Goal: Use online tool/utility

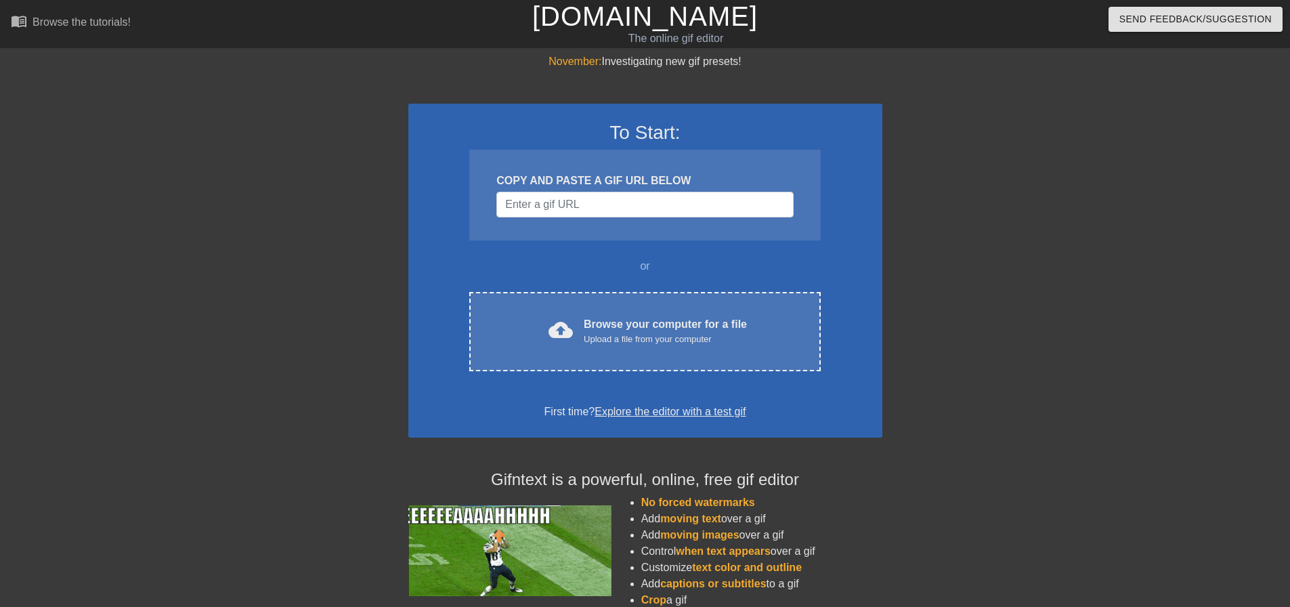
click at [915, 274] on div at bounding box center [999, 256] width 203 height 406
click at [632, 384] on div "To Start: COPY AND PASTE A GIF URL BELOW or cloud_upload Browse your computer f…" at bounding box center [645, 271] width 474 height 334
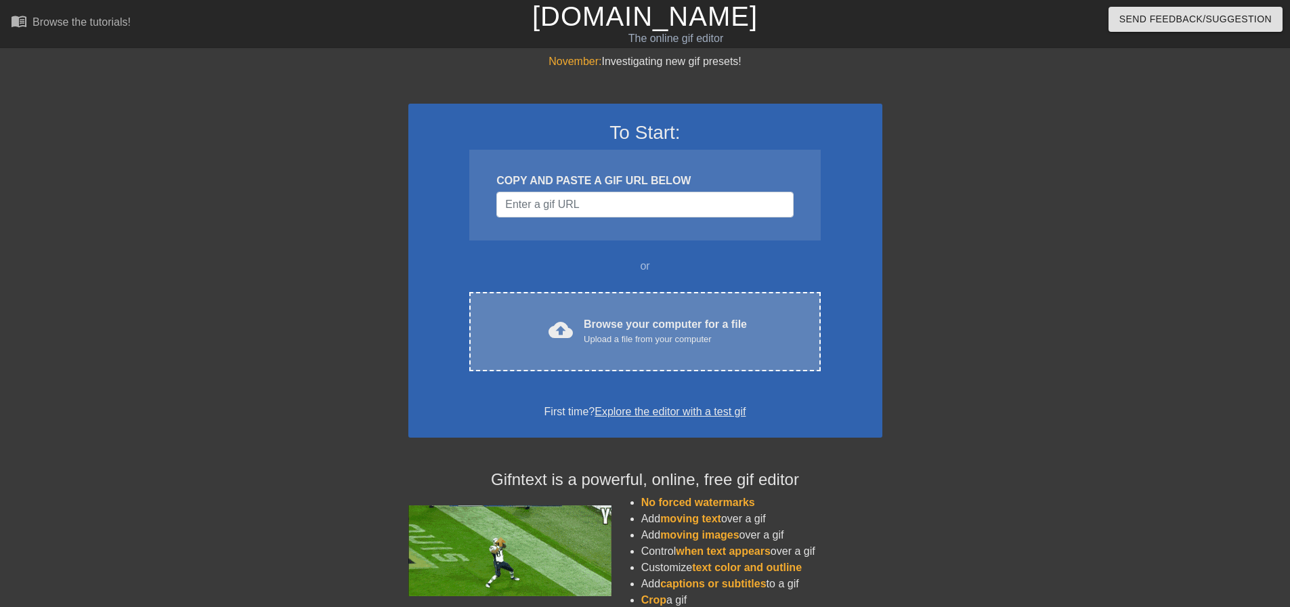
click at [645, 340] on div "Upload a file from your computer" at bounding box center [665, 339] width 163 height 14
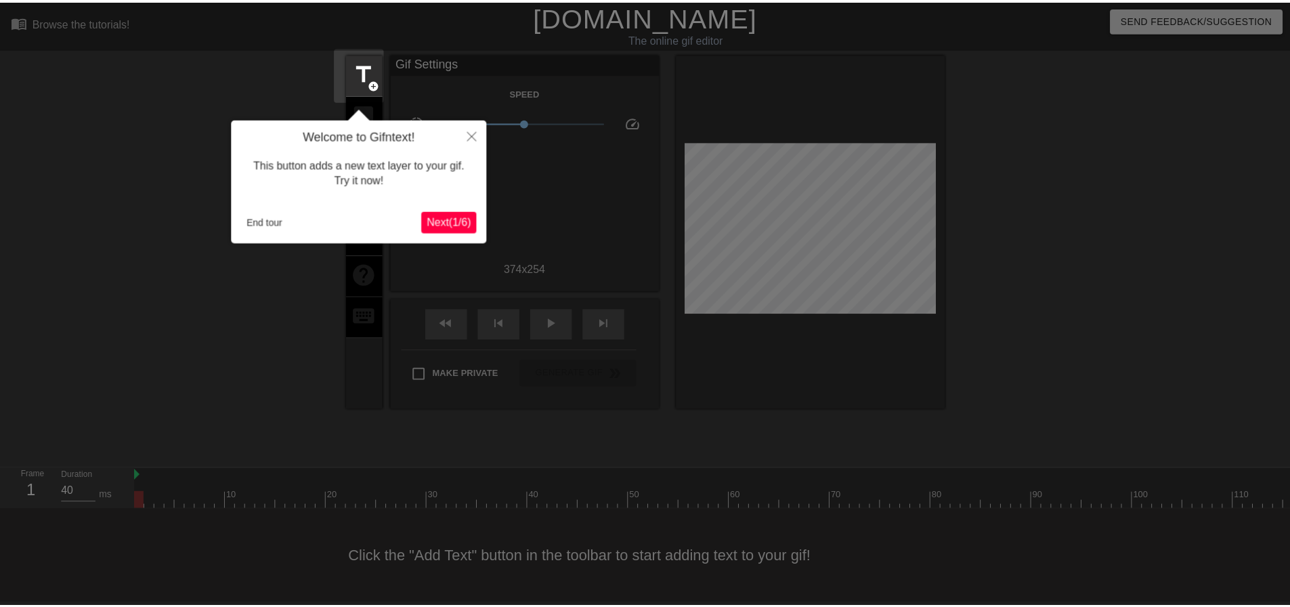
scroll to position [7, 0]
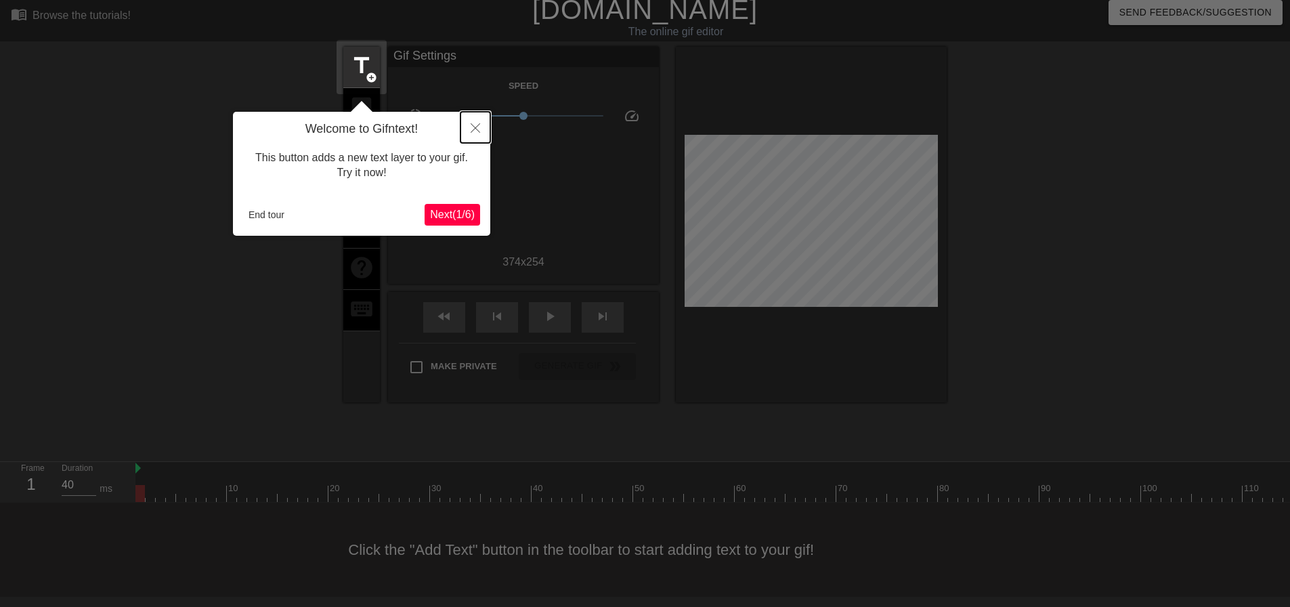
click at [473, 127] on icon "Close" at bounding box center [475, 127] width 9 height 9
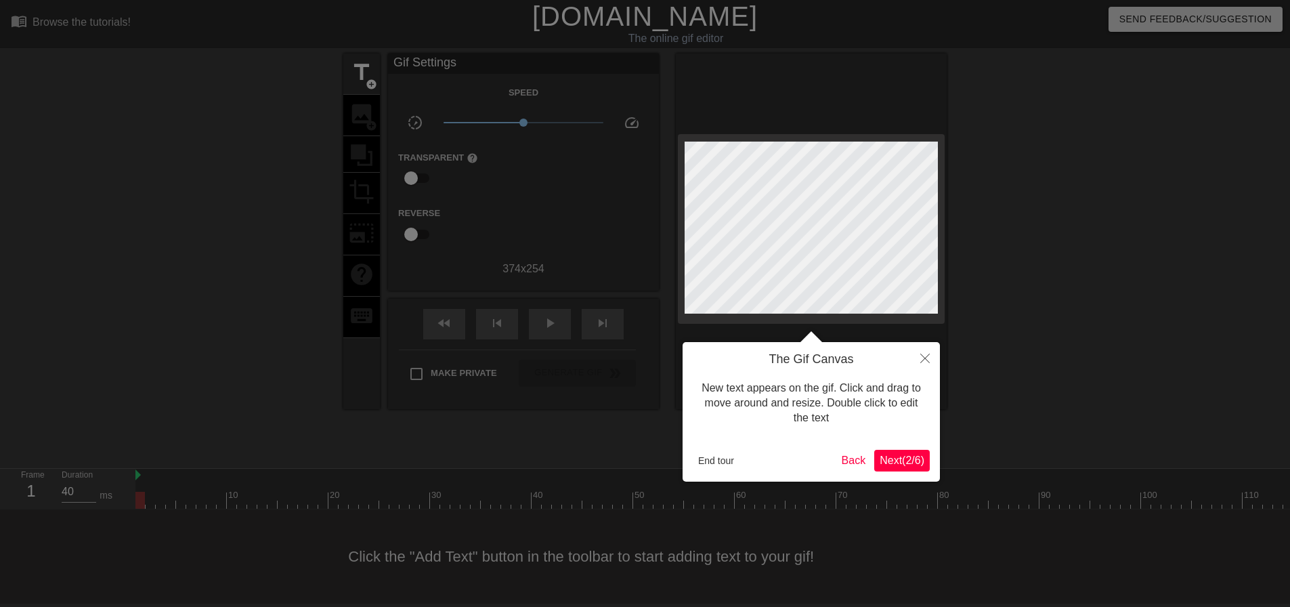
click at [900, 454] on span "Next ( 2 / 6 )" at bounding box center [901, 460] width 45 height 12
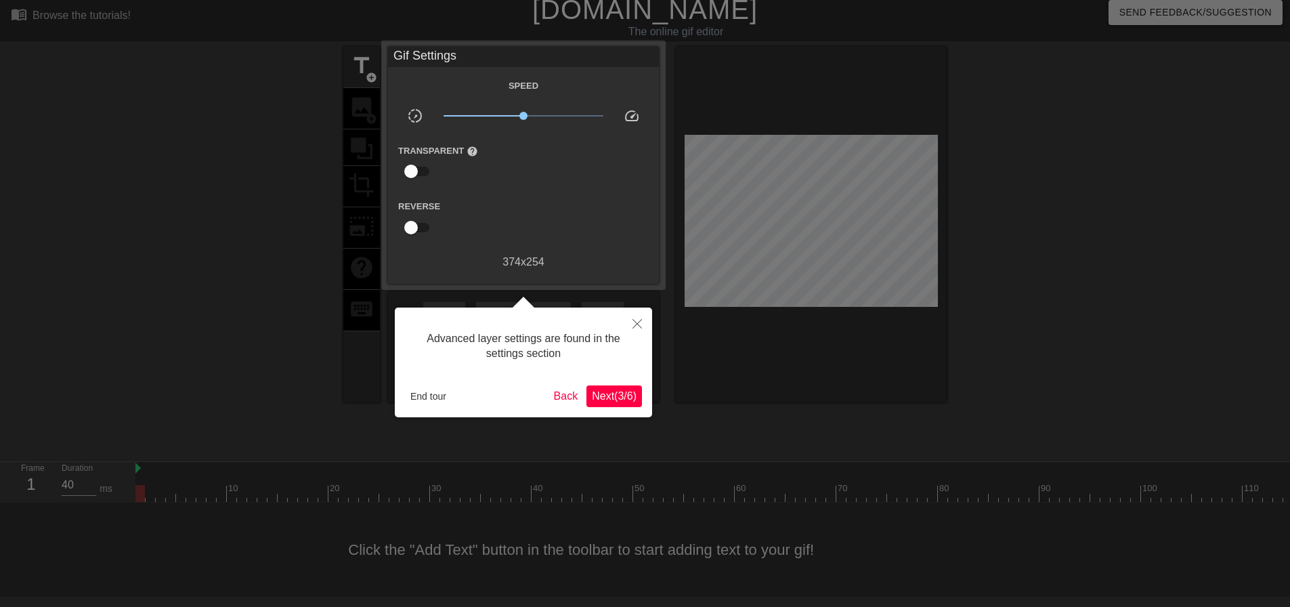
click at [605, 395] on span "Next ( 3 / 6 )" at bounding box center [614, 396] width 45 height 12
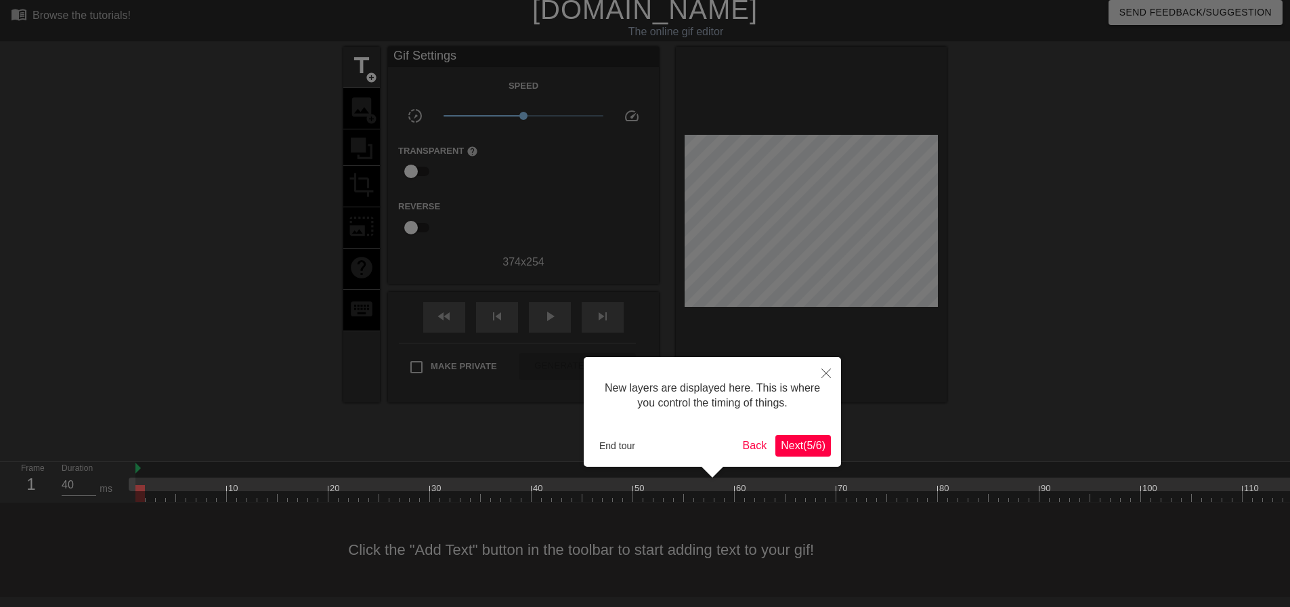
click at [800, 443] on span "Next ( 5 / 6 )" at bounding box center [803, 445] width 45 height 12
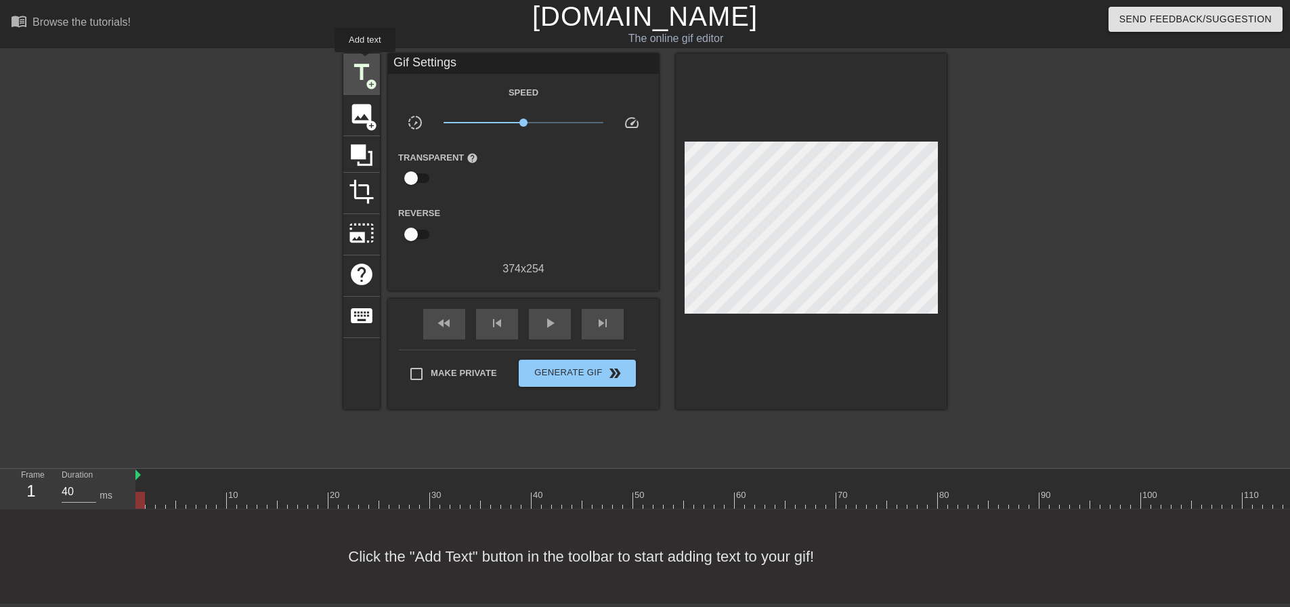
click at [365, 62] on span "title" at bounding box center [362, 73] width 26 height 26
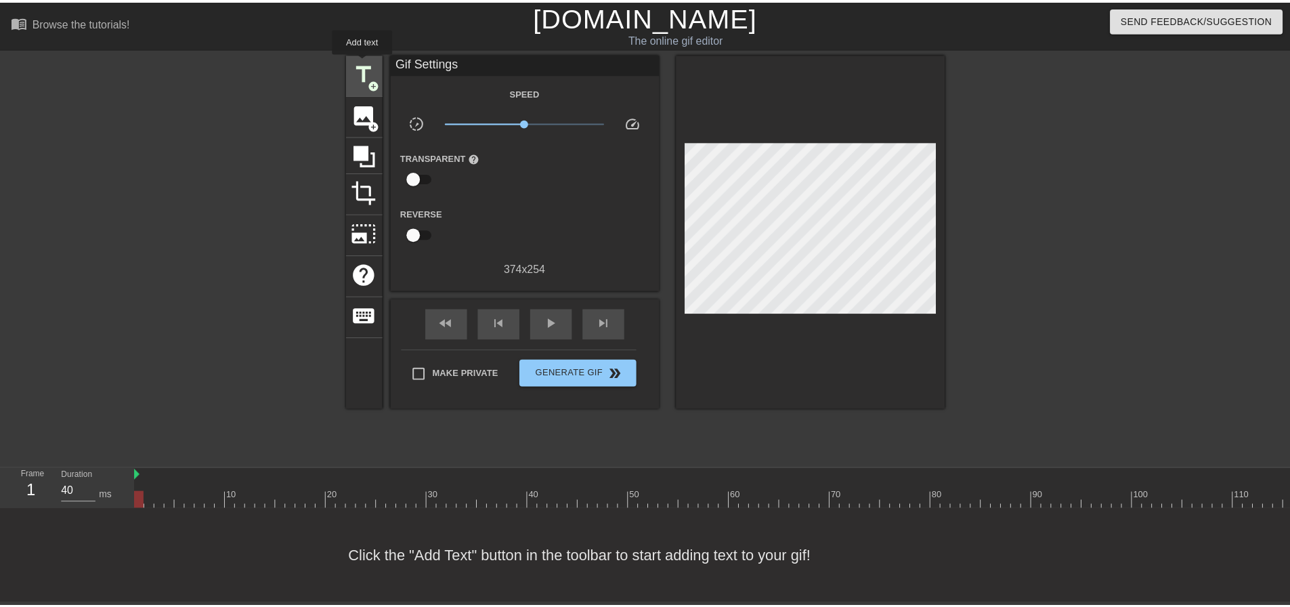
scroll to position [0, 0]
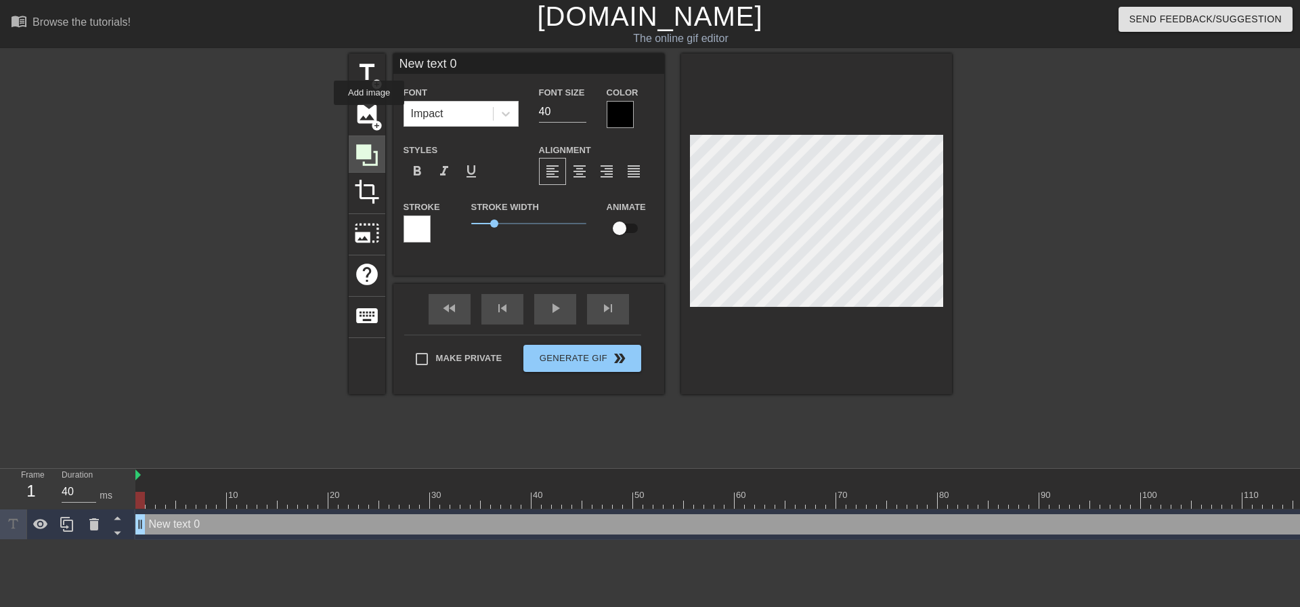
click at [368, 150] on icon at bounding box center [367, 155] width 22 height 22
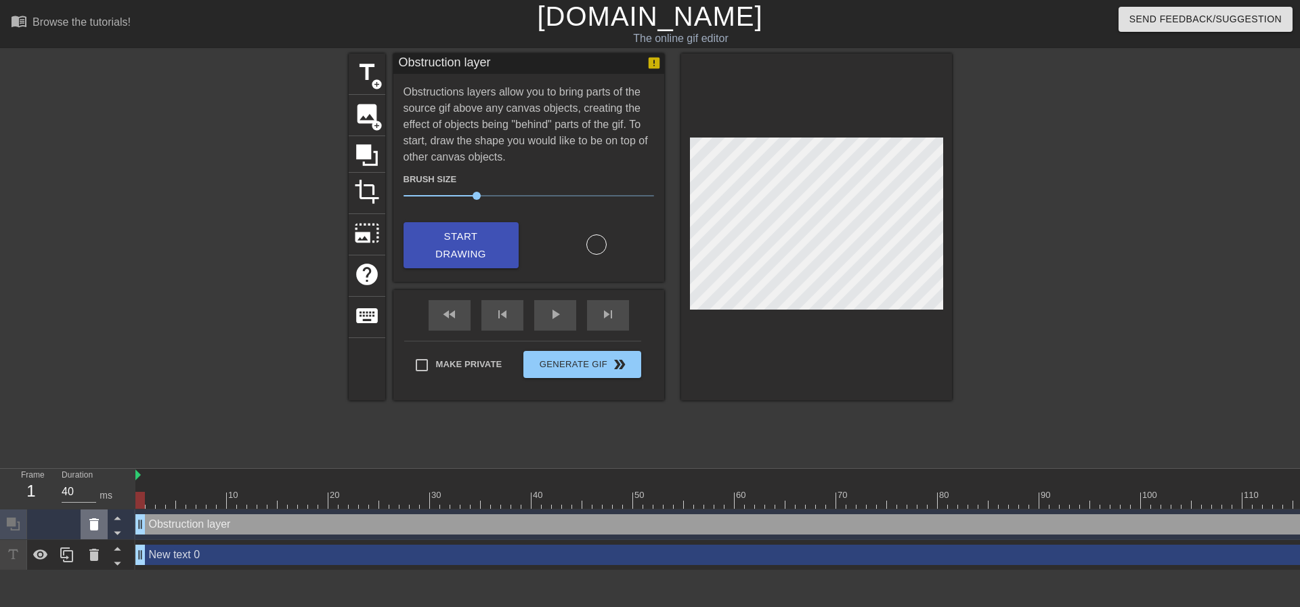
click at [97, 525] on icon at bounding box center [93, 524] width 9 height 12
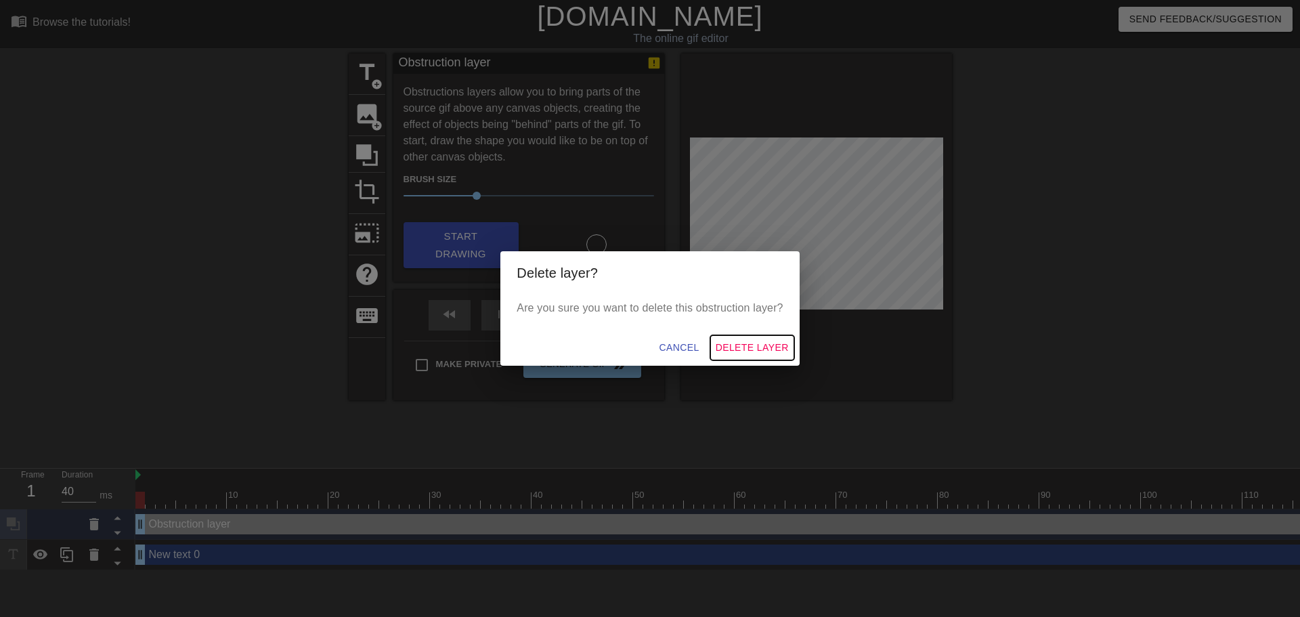
click at [727, 339] on button "Delete Layer" at bounding box center [752, 347] width 84 height 25
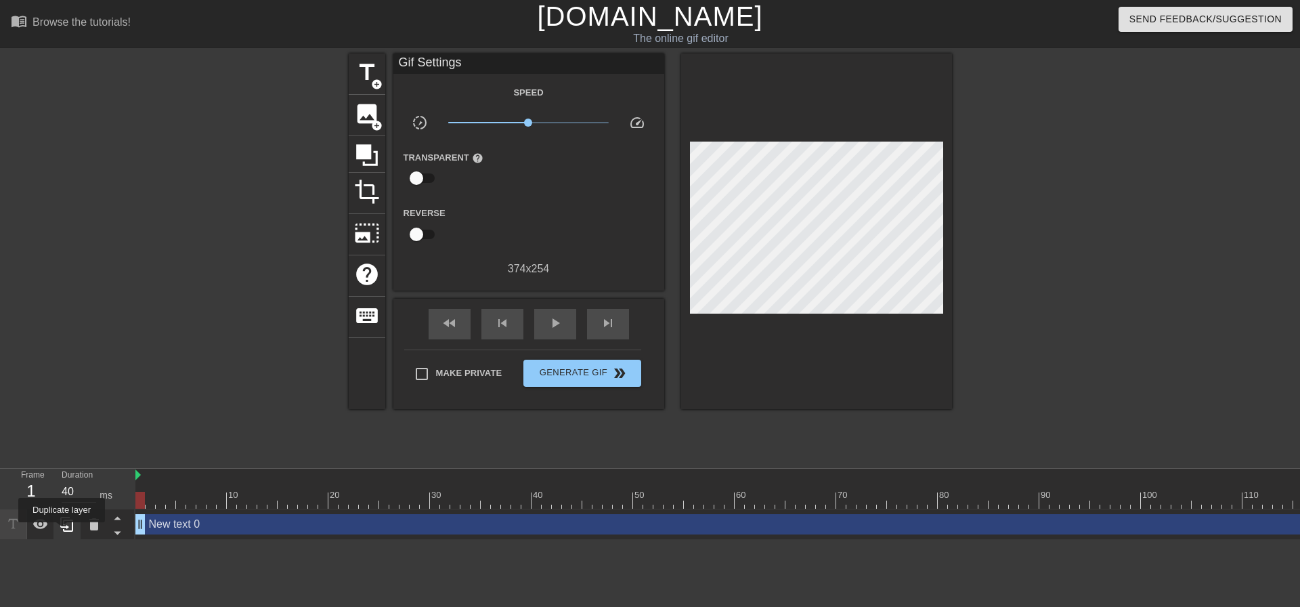
click at [61, 534] on div at bounding box center [66, 524] width 27 height 30
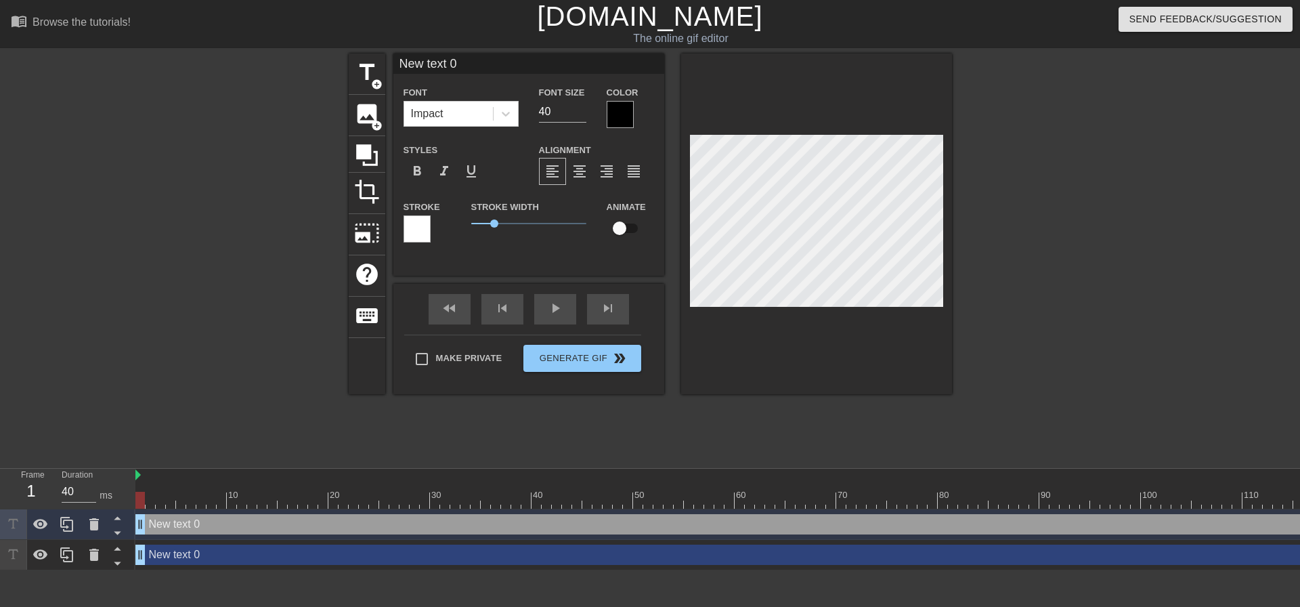
click at [194, 525] on div "New text 0 drag_handle drag_handle" at bounding box center [769, 524] width 1269 height 20
drag, startPoint x: 211, startPoint y: 523, endPoint x: 258, endPoint y: 525, distance: 46.8
click at [258, 525] on div "New text 0 drag_handle drag_handle" at bounding box center [769, 524] width 1269 height 20
click at [132, 473] on div "Duration 40 ms" at bounding box center [91, 488] width 81 height 39
drag, startPoint x: 138, startPoint y: 474, endPoint x: 123, endPoint y: 474, distance: 14.9
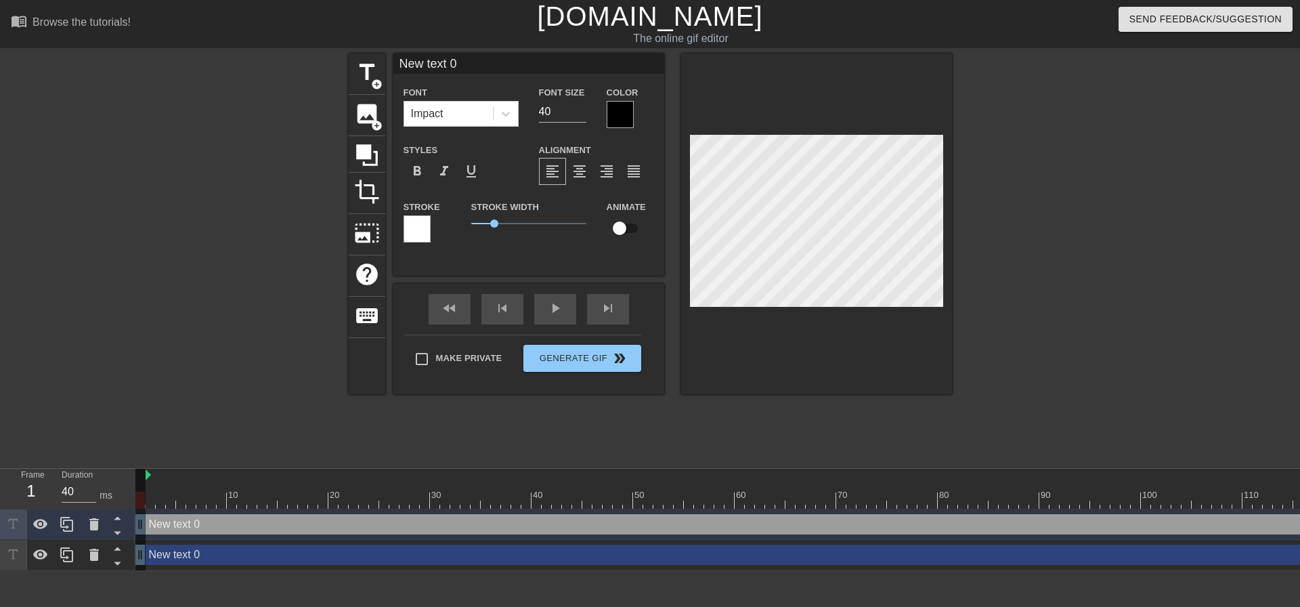
click at [123, 474] on div "Frame 1 Duration 40 ms 10 20 30 40 50 60 70 80 90 100 110 120 New text 0 drag_h…" at bounding box center [650, 520] width 1300 height 102
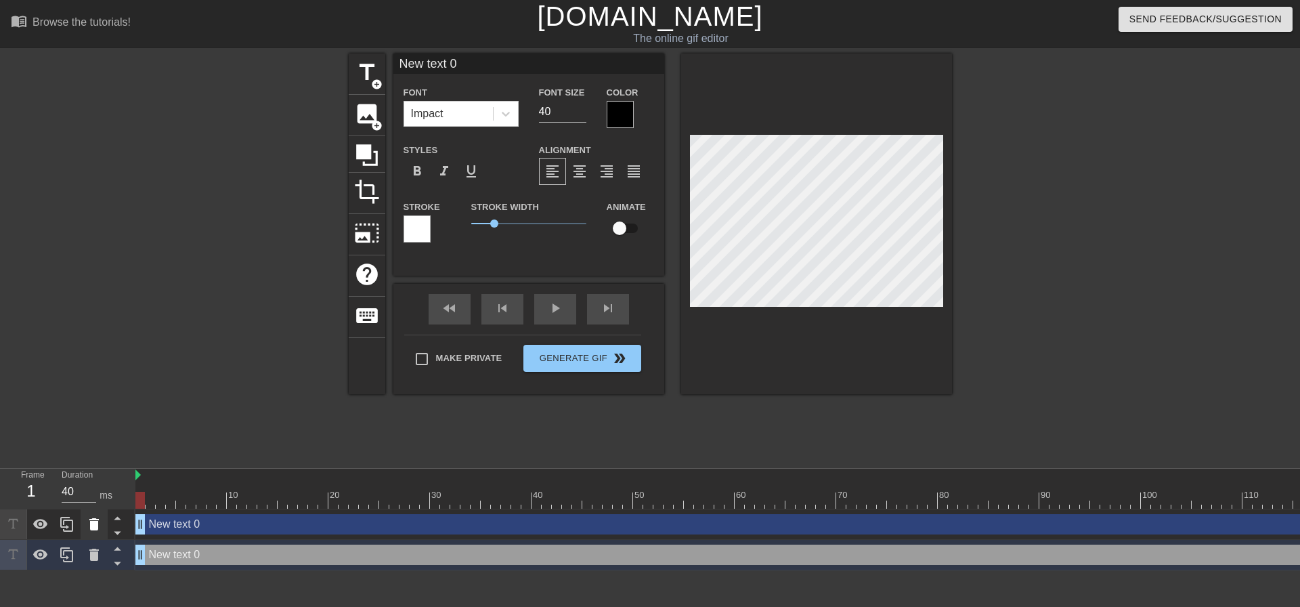
click at [86, 523] on icon at bounding box center [94, 524] width 16 height 16
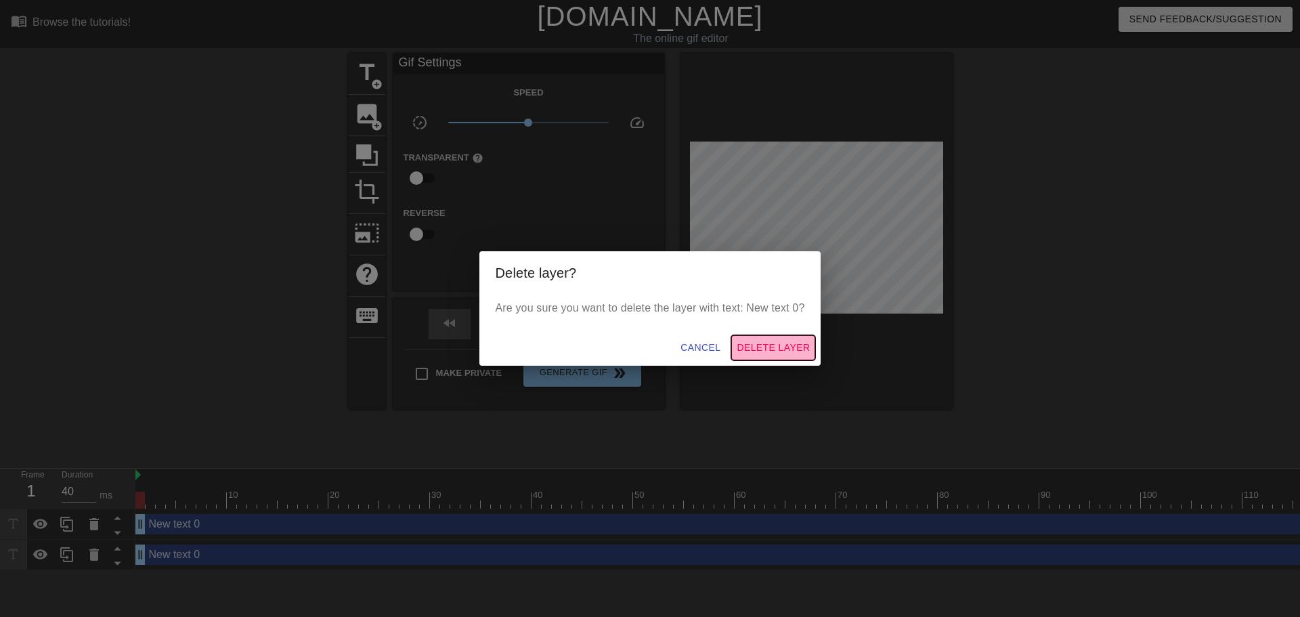
click at [773, 345] on span "Delete Layer" at bounding box center [773, 347] width 73 height 17
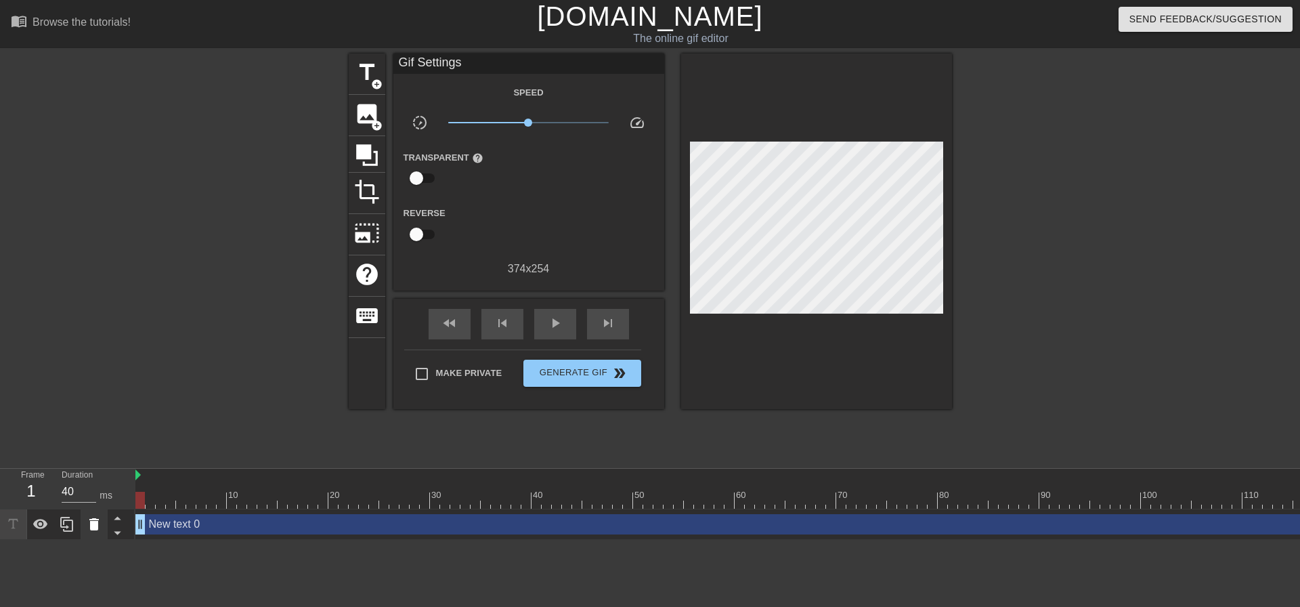
click at [97, 524] on icon at bounding box center [93, 524] width 9 height 12
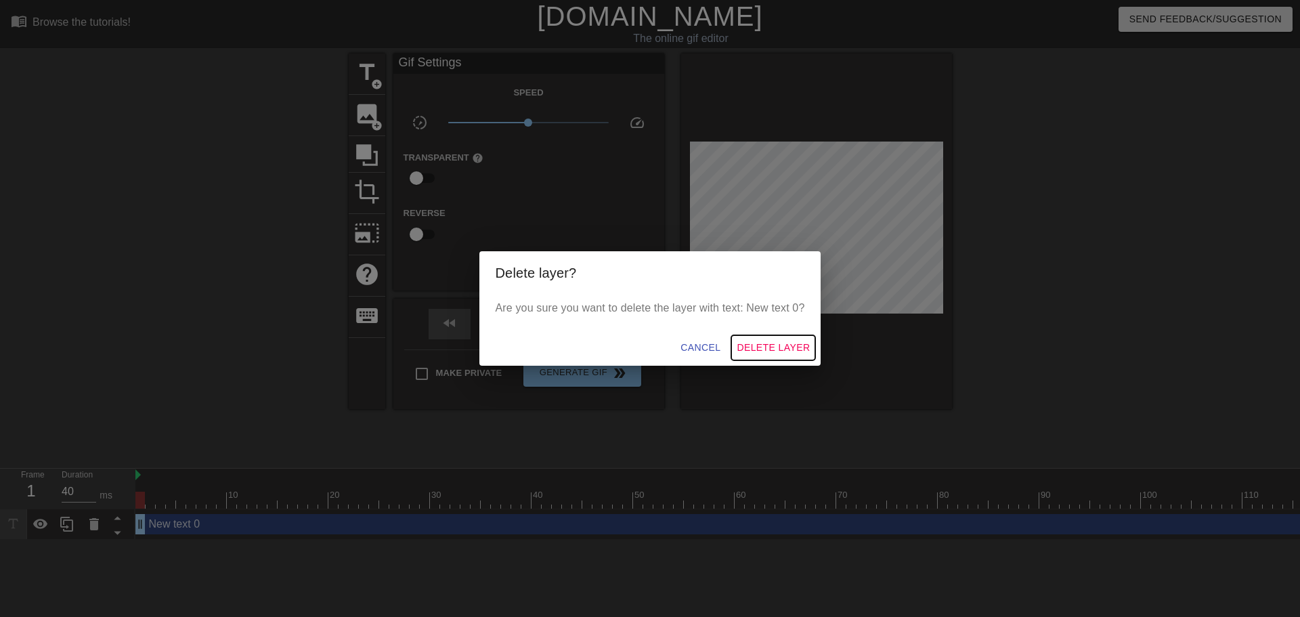
click at [749, 347] on span "Delete Layer" at bounding box center [773, 347] width 73 height 17
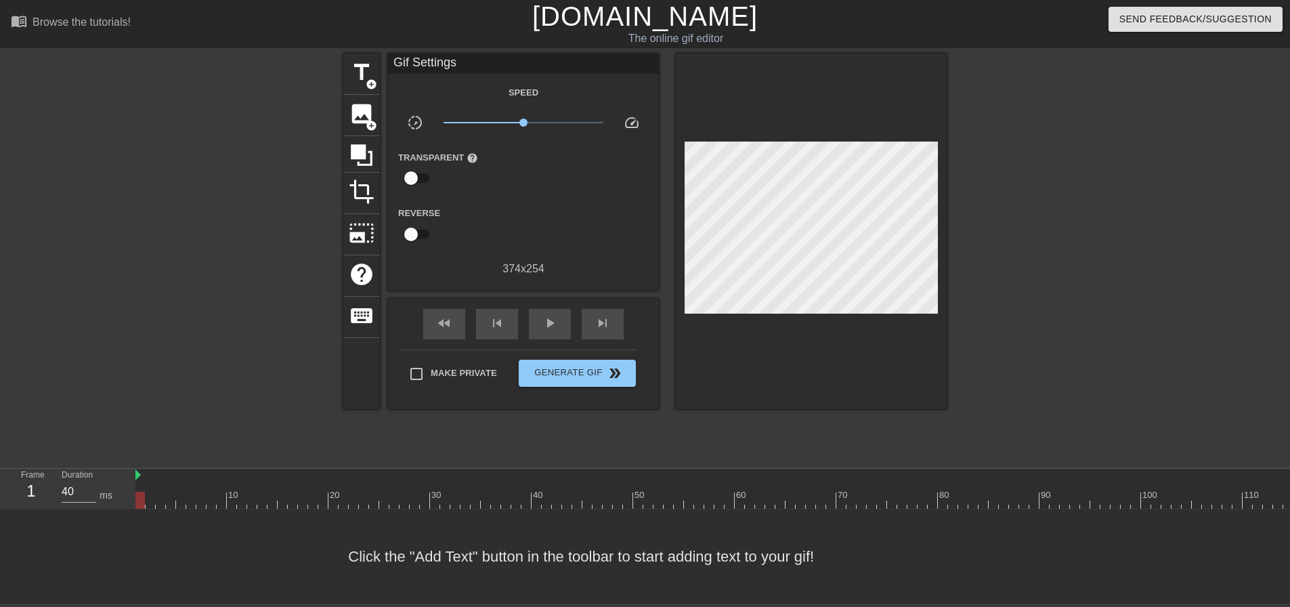
click at [261, 499] on div at bounding box center [769, 500] width 1269 height 17
type input "40"
drag, startPoint x: 261, startPoint y: 499, endPoint x: 0, endPoint y: 489, distance: 260.9
click at [0, 489] on div "Frame 1 Duration 40 ms 10 20 30 40 50 60 70 80 90 100 110 120" at bounding box center [645, 489] width 1290 height 41
click at [355, 227] on span "photo_size_select_large" at bounding box center [362, 233] width 26 height 26
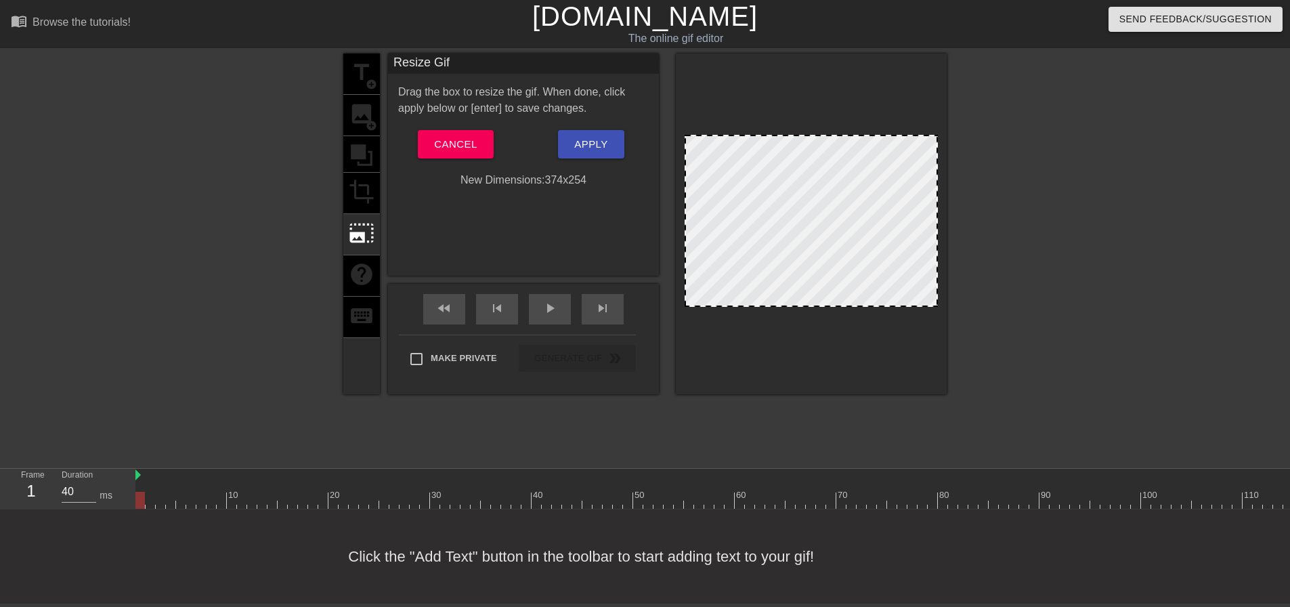
drag, startPoint x: 684, startPoint y: 136, endPoint x: 687, endPoint y: 154, distance: 18.5
click at [687, 154] on div at bounding box center [810, 221] width 253 height 172
drag, startPoint x: 685, startPoint y: 133, endPoint x: 716, endPoint y: 146, distance: 33.7
click at [716, 146] on div at bounding box center [811, 223] width 271 height 341
drag, startPoint x: 923, startPoint y: 147, endPoint x: 875, endPoint y: 213, distance: 81.0
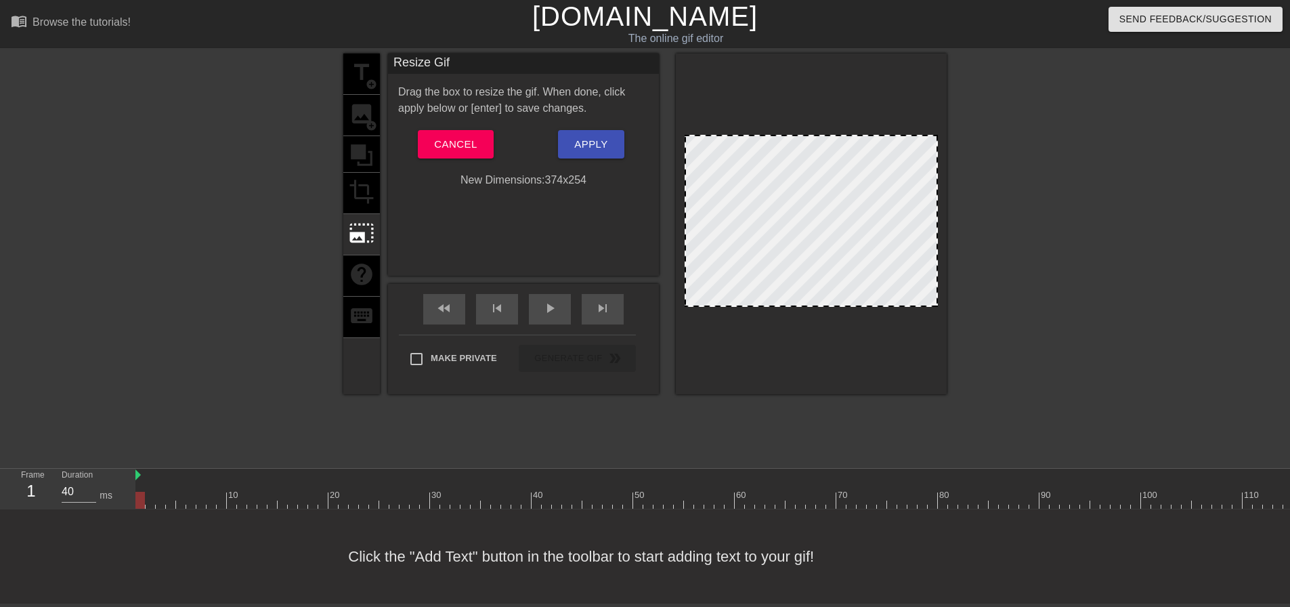
click at [875, 213] on div at bounding box center [810, 221] width 253 height 172
click at [674, 252] on div "title add_circle image add_circle crop photo_size_select_large help keyboard Re…" at bounding box center [644, 223] width 603 height 341
click at [561, 178] on div "New Dimensions: 374 x 254" at bounding box center [523, 180] width 271 height 16
drag, startPoint x: 728, startPoint y: 119, endPoint x: 732, endPoint y: 112, distance: 7.9
click at [732, 110] on div at bounding box center [811, 223] width 271 height 341
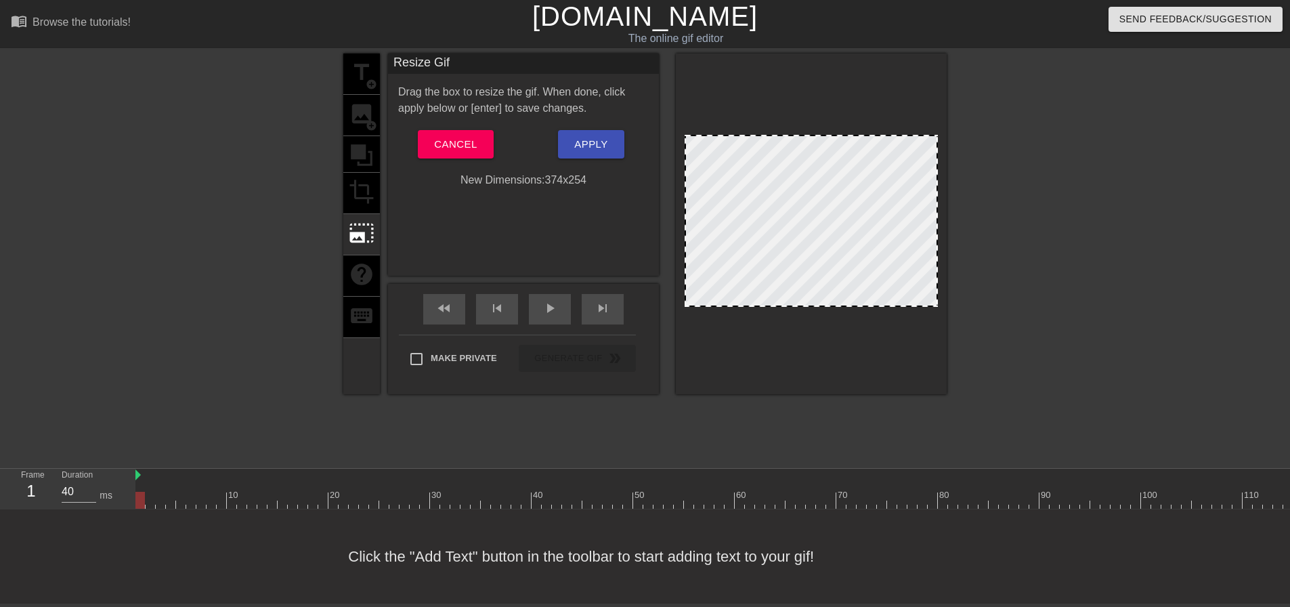
drag, startPoint x: 716, startPoint y: 154, endPoint x: 732, endPoint y: 78, distance: 77.4
click at [733, 71] on div at bounding box center [811, 223] width 271 height 341
drag, startPoint x: 706, startPoint y: 123, endPoint x: 726, endPoint y: 45, distance: 80.5
click at [726, 45] on div "menu_book Browse the tutorials! [DOMAIN_NAME] The online gif editor Send Feedba…" at bounding box center [645, 301] width 1290 height 603
click at [362, 194] on div "title add_circle image add_circle crop photo_size_select_large help keyboard" at bounding box center [361, 223] width 37 height 341
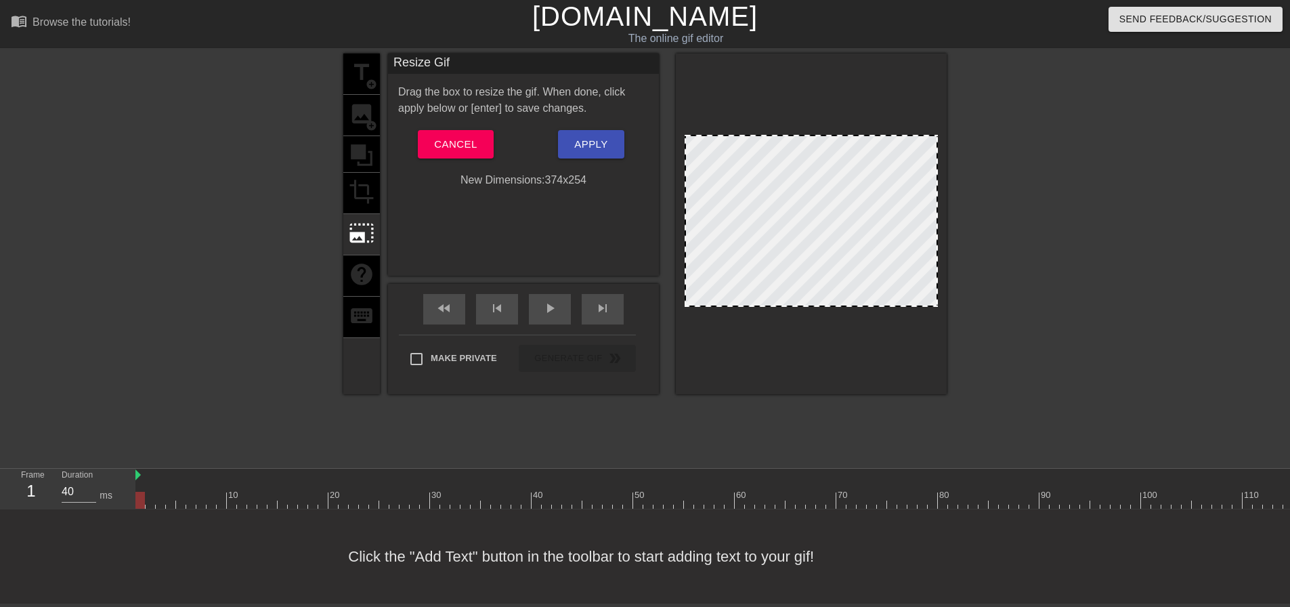
click at [452, 160] on div "Drag the box to resize the gif. When done, click apply below or [enter] to save…" at bounding box center [523, 136] width 251 height 104
click at [459, 145] on span "Cancel" at bounding box center [455, 144] width 43 height 18
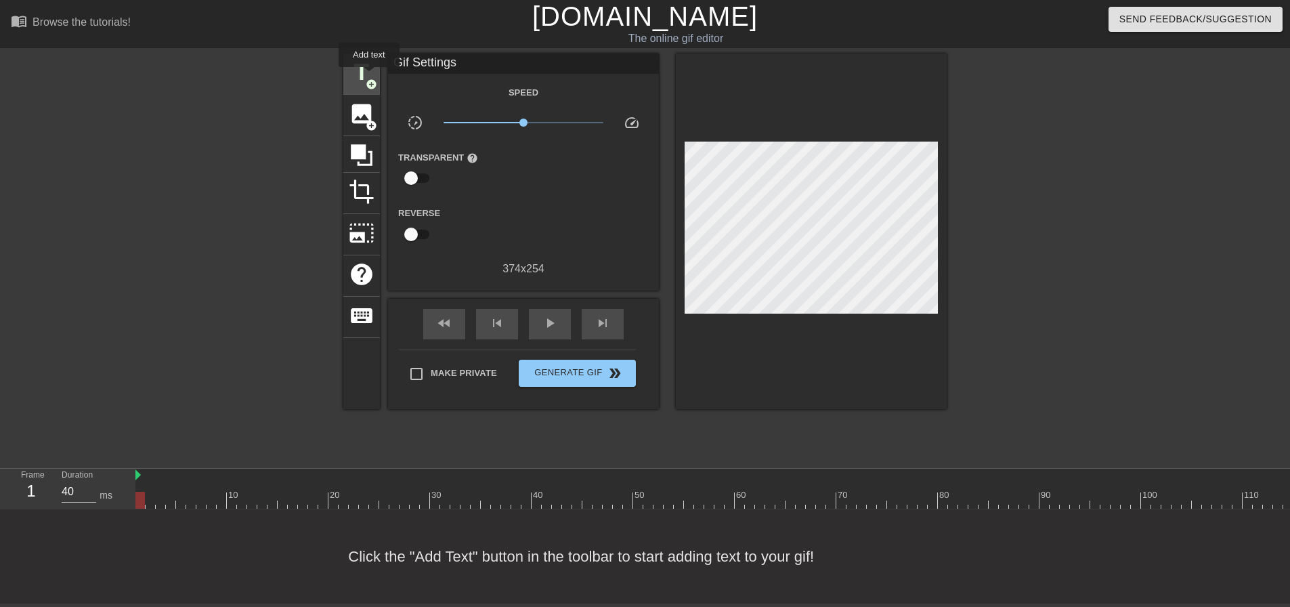
click at [369, 77] on span "title" at bounding box center [362, 73] width 26 height 26
